Goal: Transaction & Acquisition: Download file/media

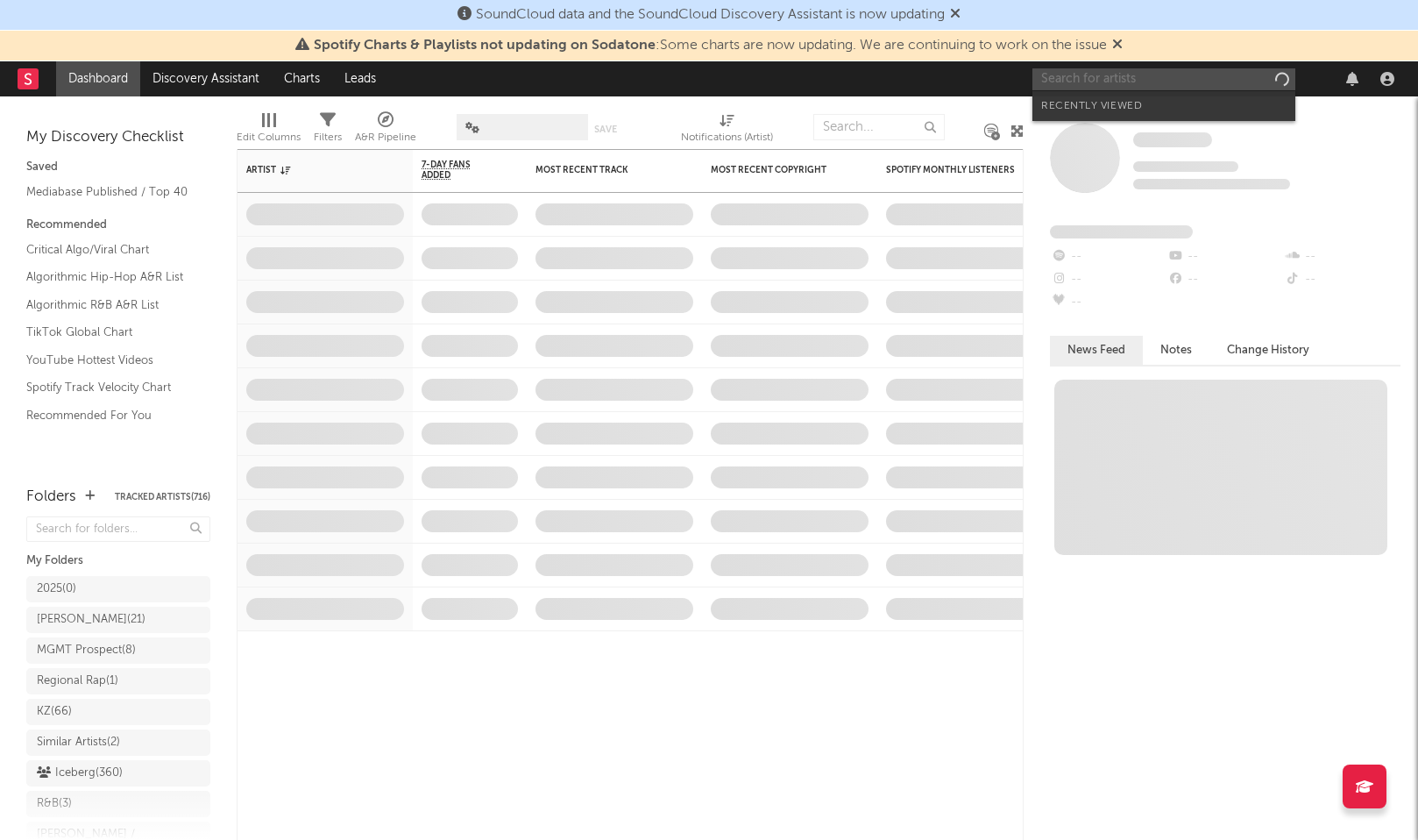
click at [1129, 70] on input "text" at bounding box center [1164, 79] width 263 height 22
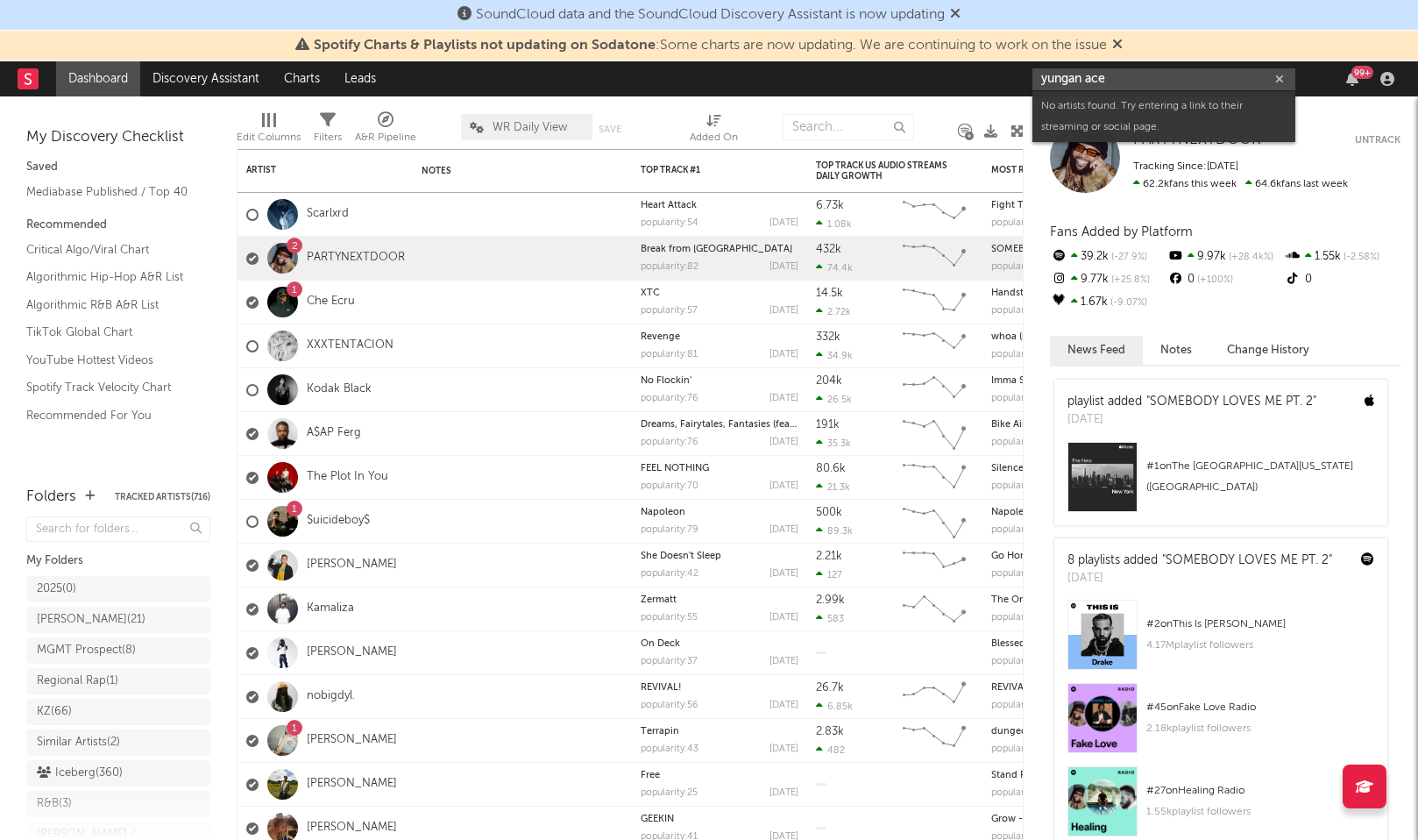
click at [1079, 81] on input "yungan ace" at bounding box center [1164, 79] width 263 height 22
click at [1060, 80] on input "yungan ace" at bounding box center [1164, 79] width 263 height 22
click at [1103, 75] on input "yungan ace" at bounding box center [1164, 79] width 263 height 22
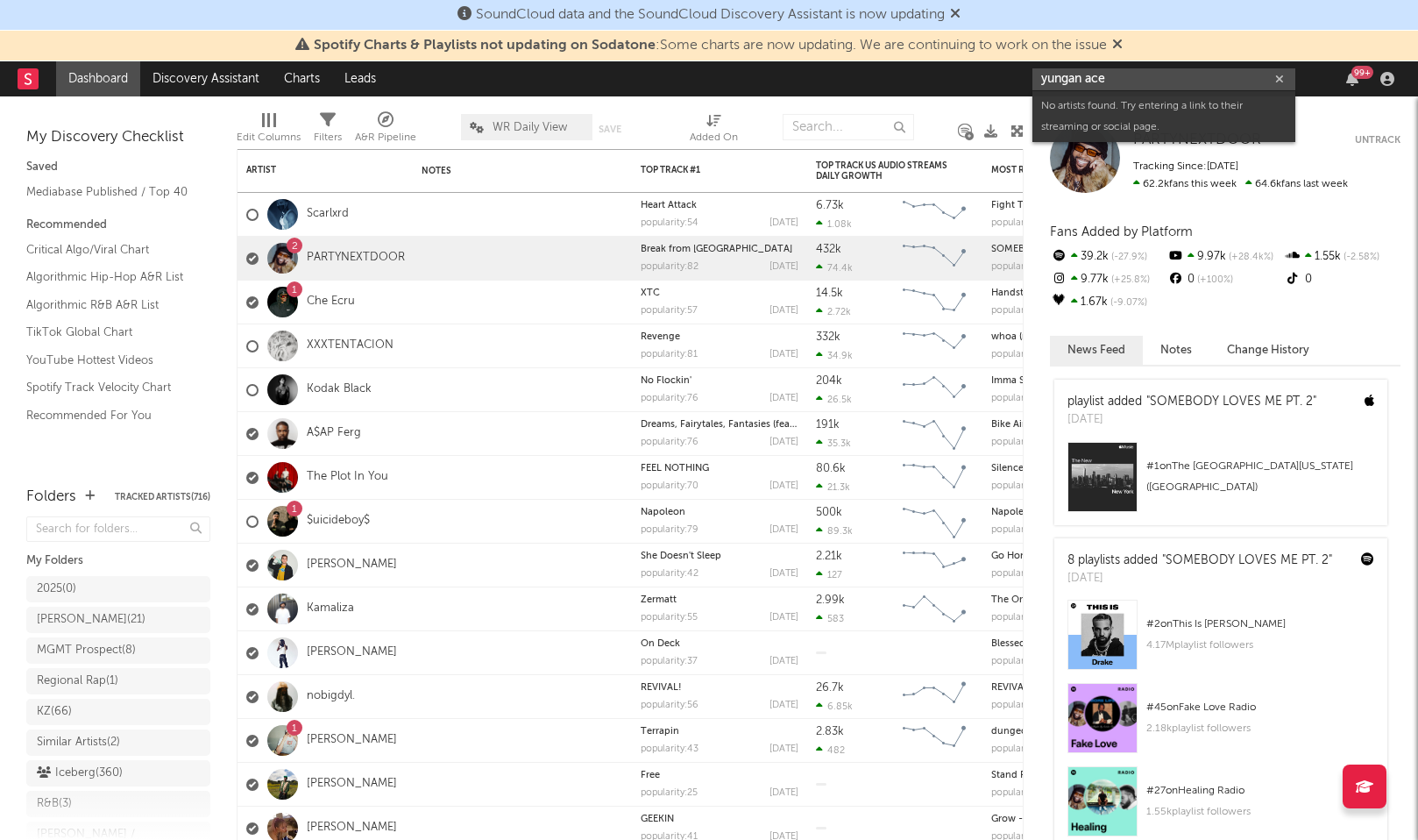
paste input "ee"
type input "yungeen ace"
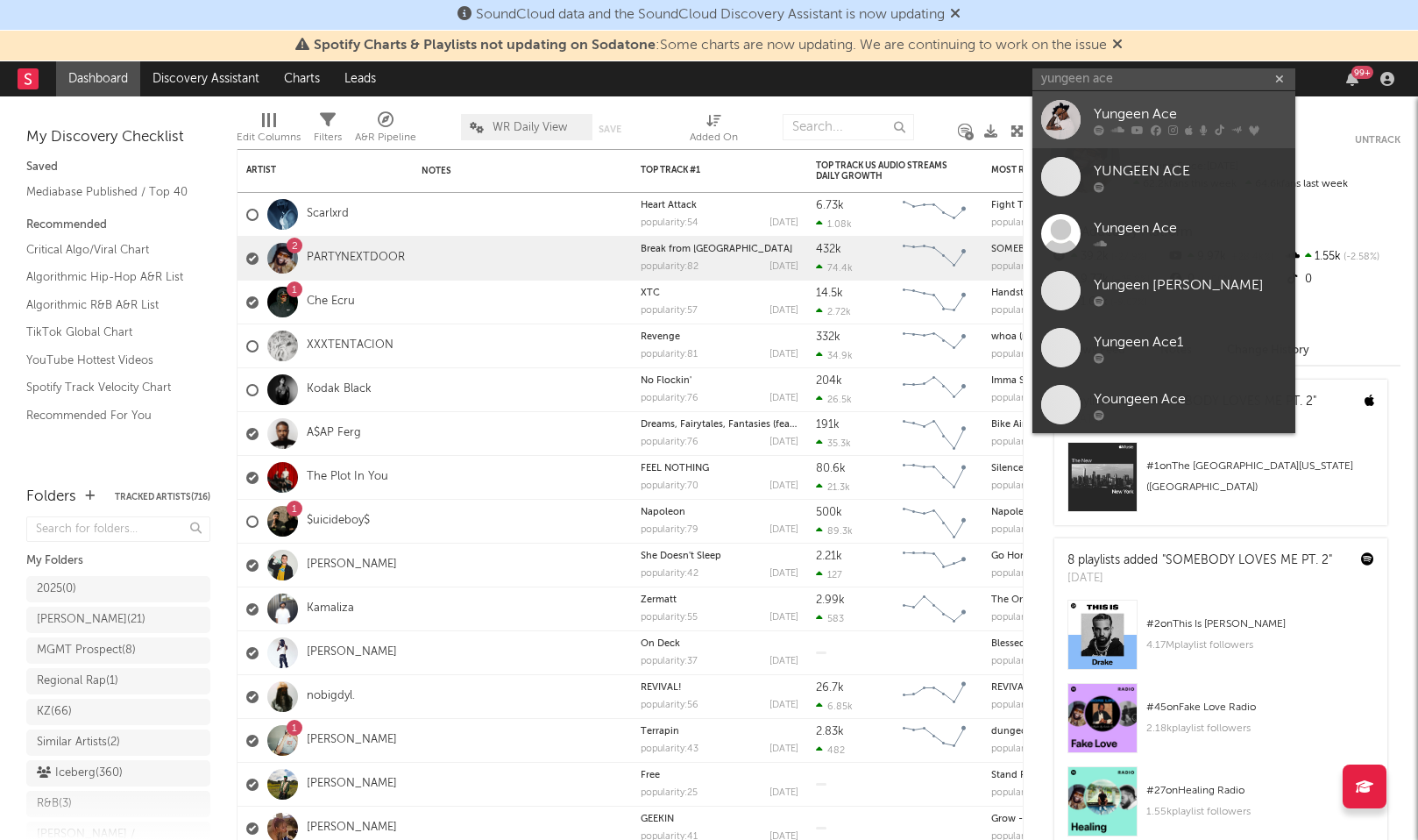
click at [1100, 105] on div "Yungeen Ace" at bounding box center [1190, 113] width 193 height 21
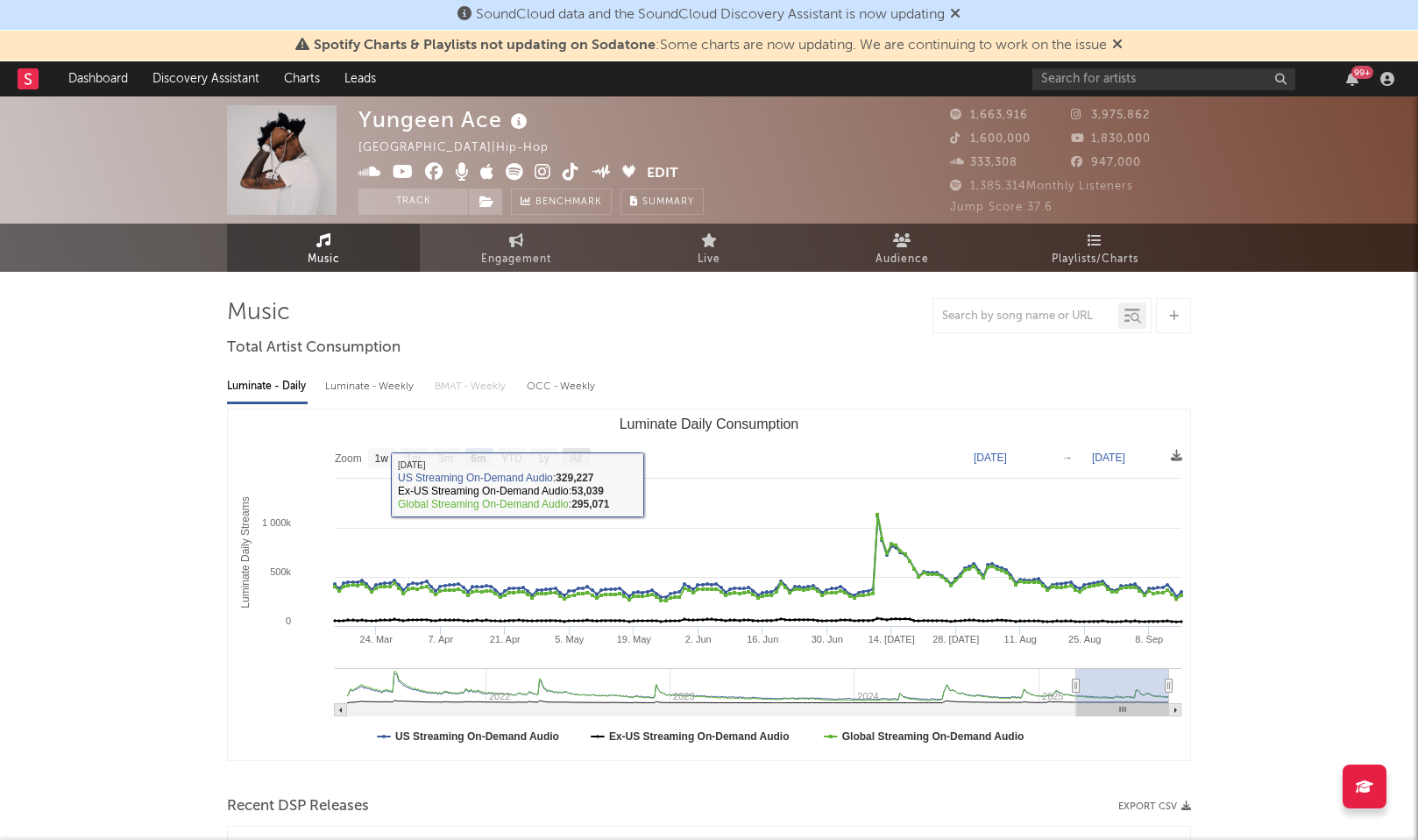
click at [579, 454] on text "All" at bounding box center [575, 458] width 11 height 12
select select "All"
type input "[DATE]"
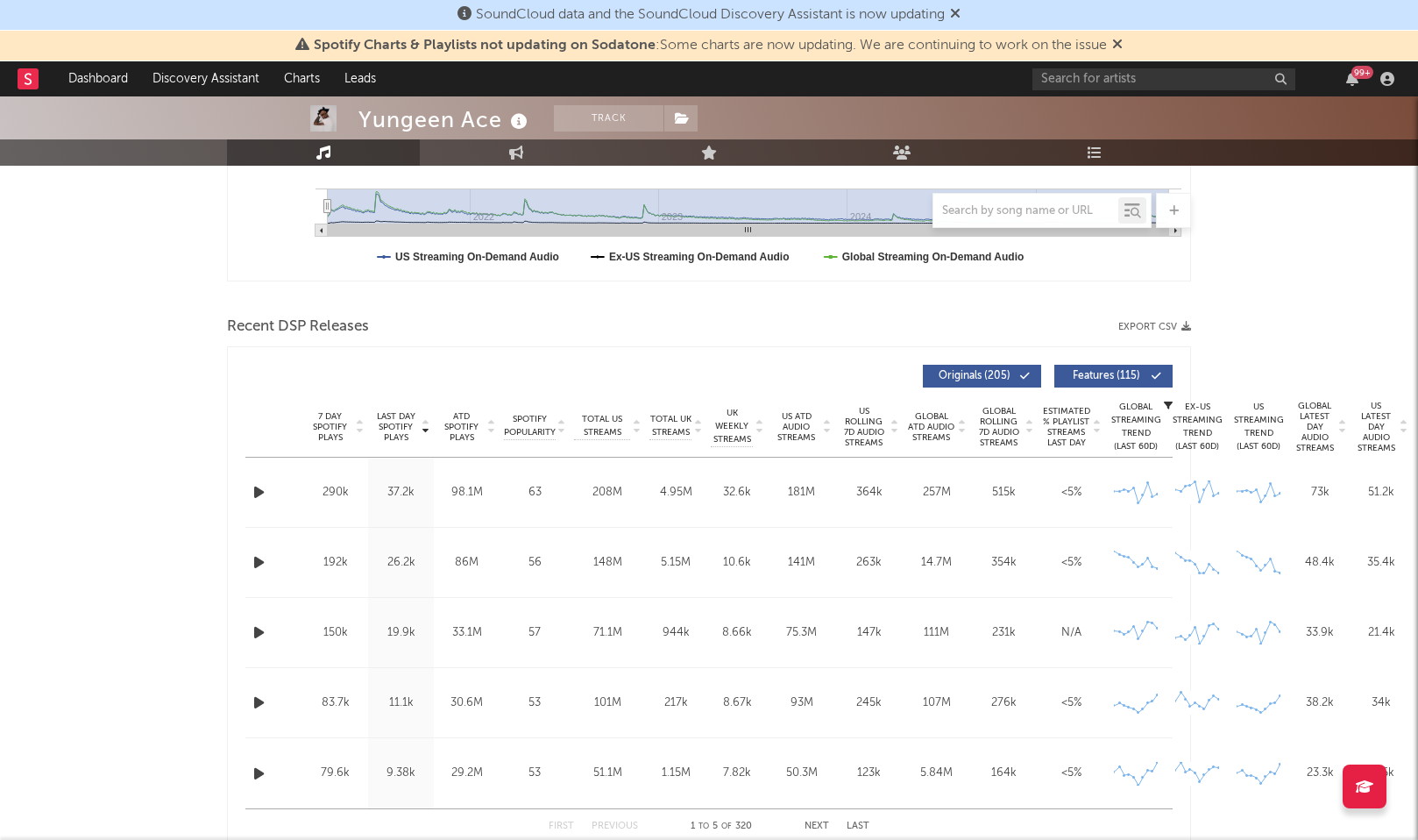
scroll to position [460, 2]
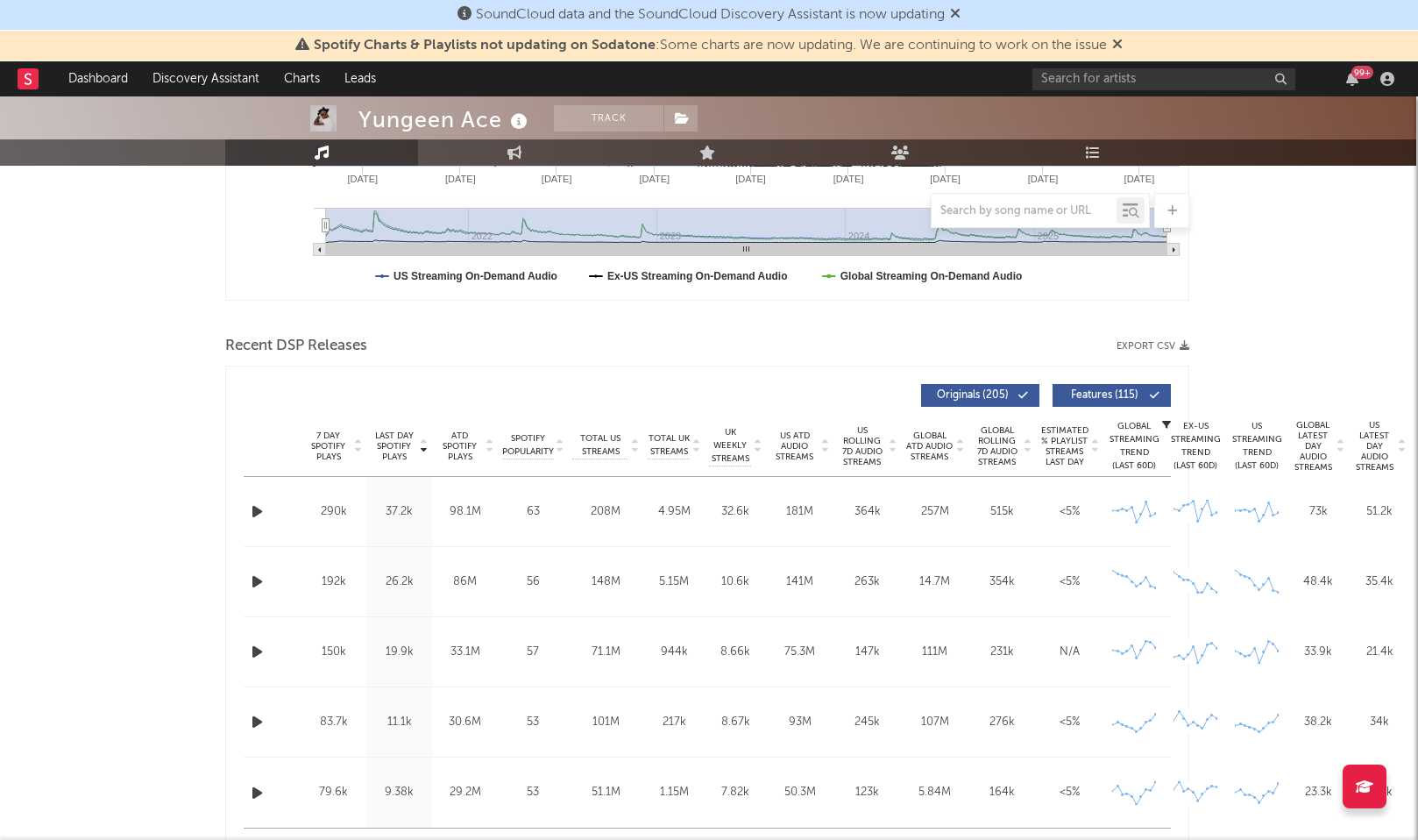
click at [1134, 347] on button "Export CSV" at bounding box center [1152, 346] width 73 height 10
click at [1071, 0] on div "SoundCloud data and the SoundCloud Discovery Assistant is now updating" at bounding box center [709, 15] width 1418 height 30
